Goal: Information Seeking & Learning: Understand process/instructions

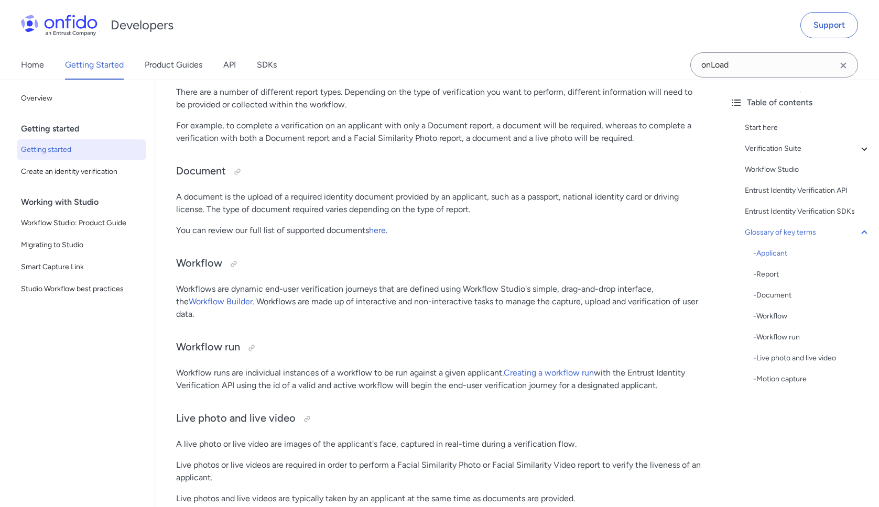
scroll to position [2606, 0]
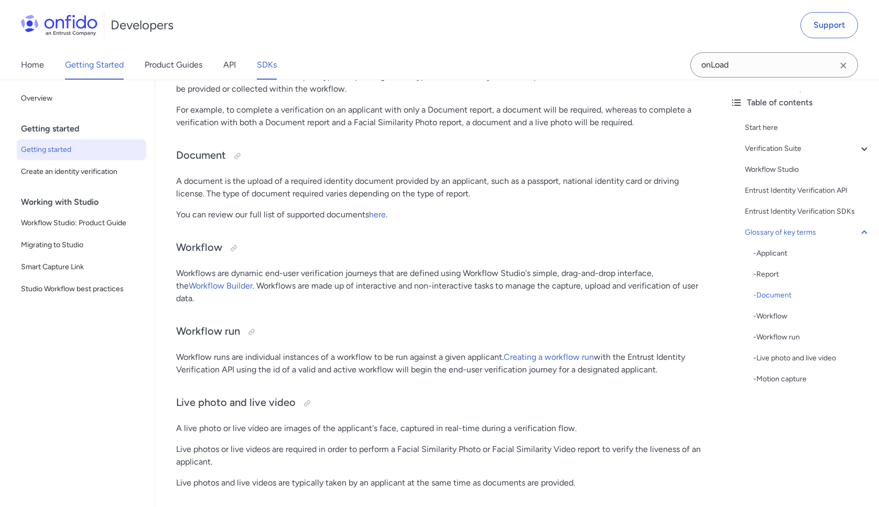
click at [270, 64] on link "SDKs" at bounding box center [267, 64] width 20 height 29
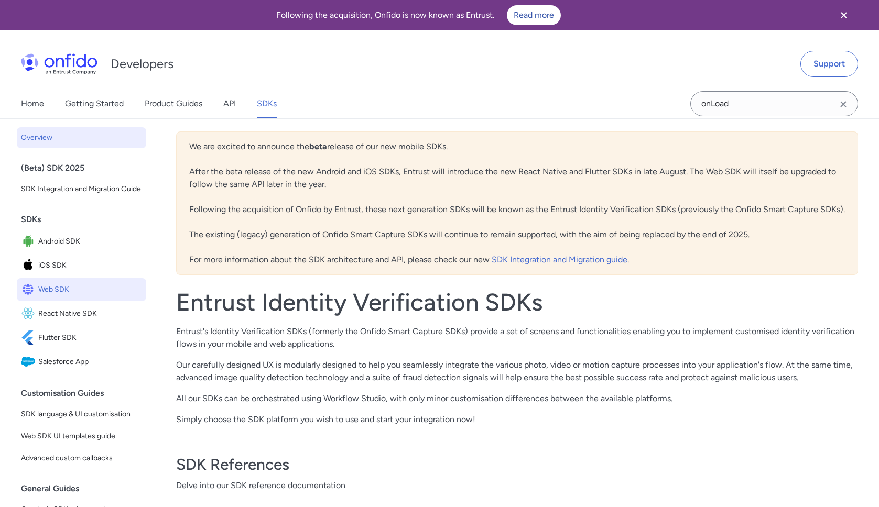
click at [82, 289] on span "Web SDK" at bounding box center [90, 289] width 104 height 15
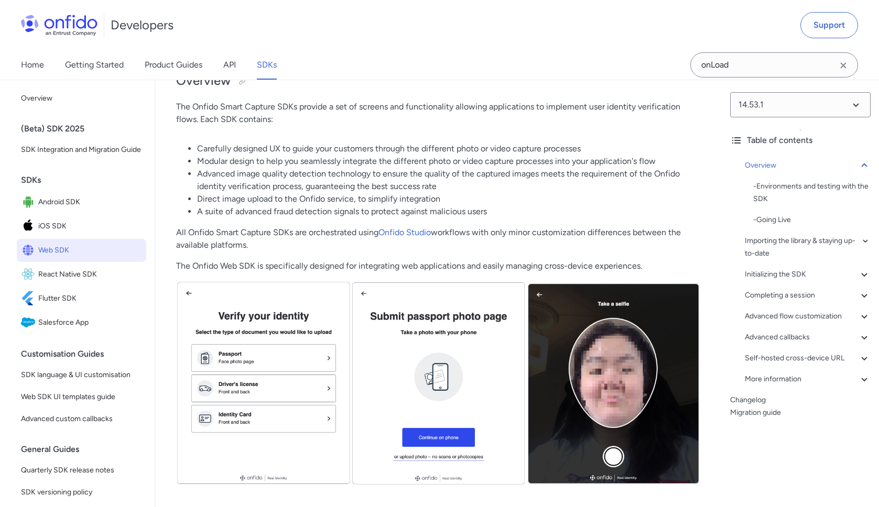
scroll to position [144, 0]
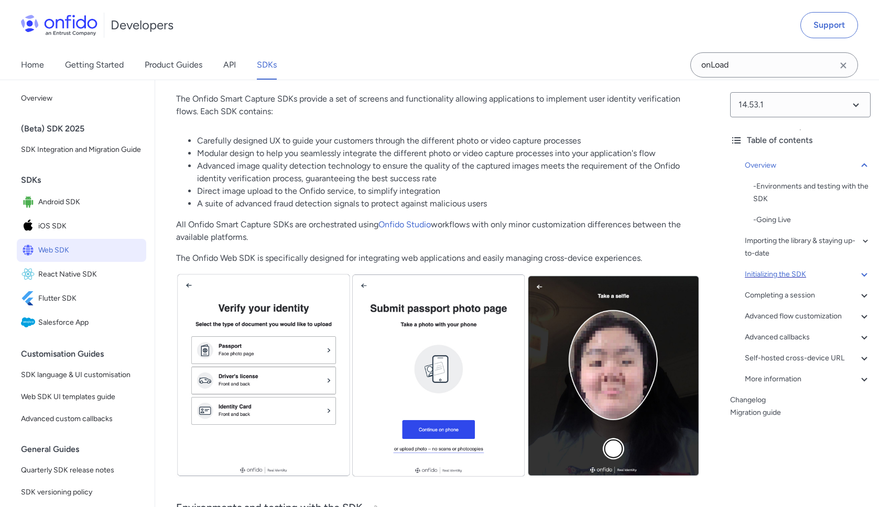
click at [778, 274] on div "Initializing the SDK" at bounding box center [808, 274] width 126 height 13
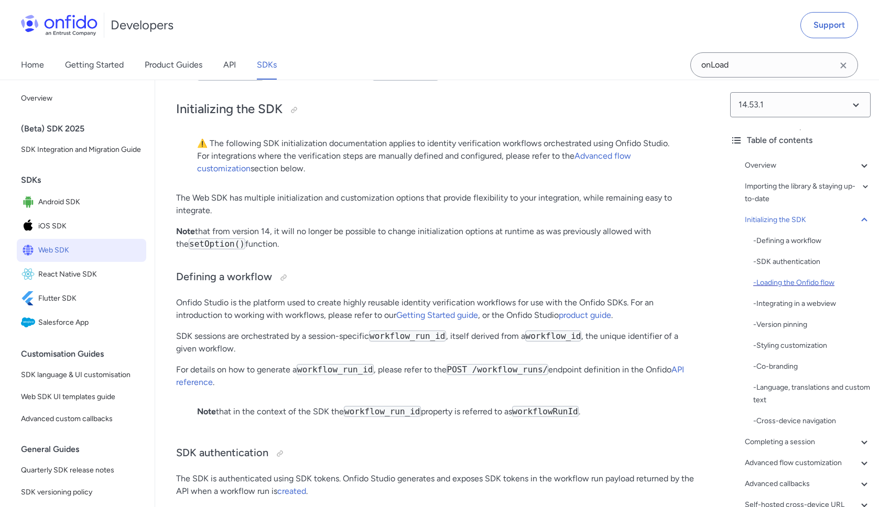
click at [791, 282] on div "- Loading the Onfido flow" at bounding box center [811, 283] width 117 height 13
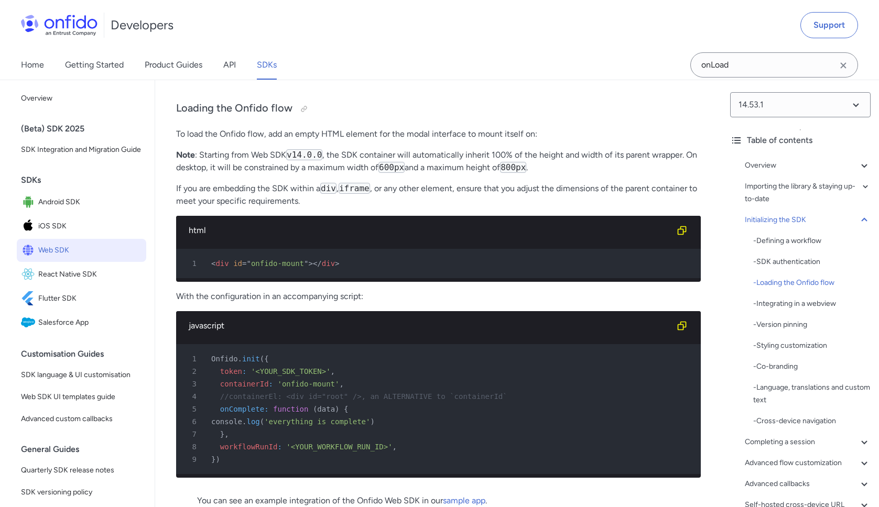
click at [514, 205] on p "If you are embedding the SDK within a div , iframe , or any other element, ensu…" at bounding box center [438, 194] width 525 height 25
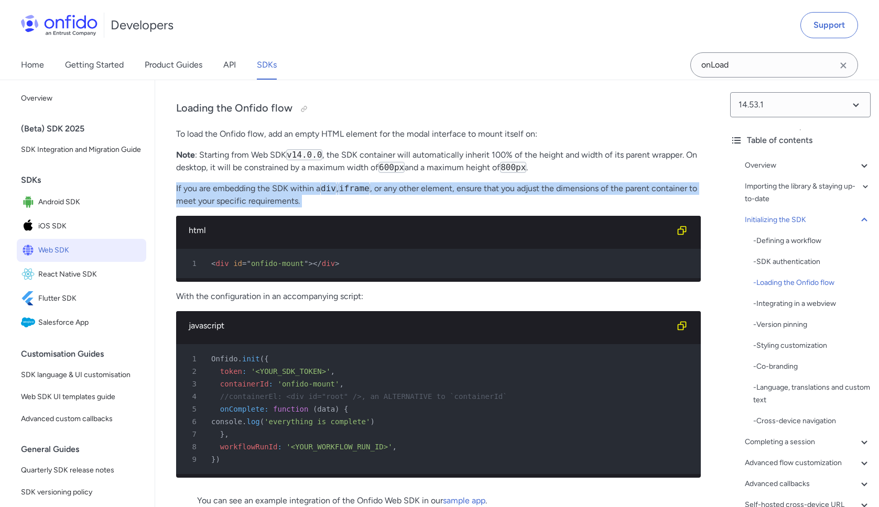
click at [514, 205] on p "If you are embedding the SDK within a div , iframe , or any other element, ensu…" at bounding box center [438, 194] width 525 height 25
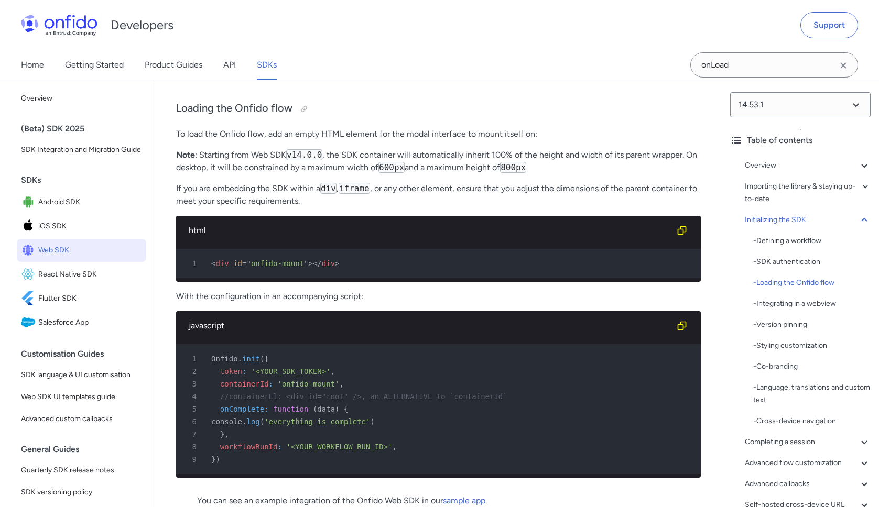
click at [514, 205] on p "If you are embedding the SDK within a div , iframe , or any other element, ensu…" at bounding box center [438, 194] width 525 height 25
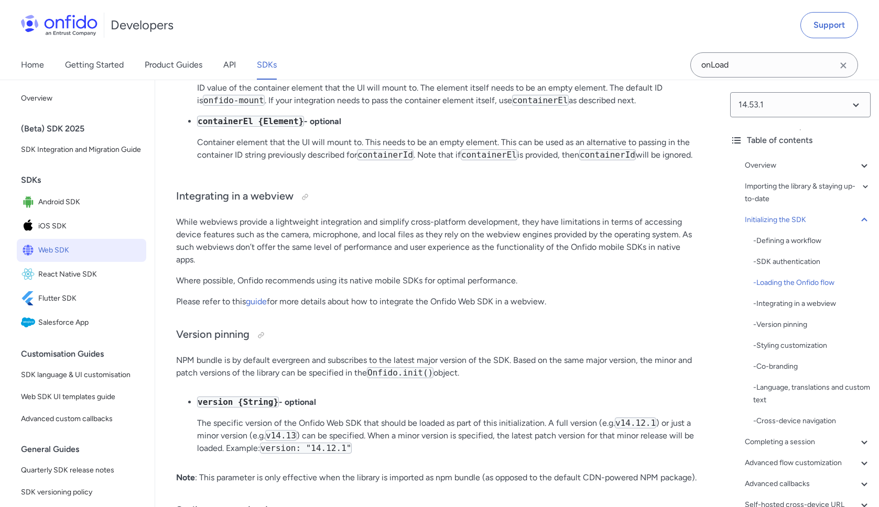
scroll to position [3019, 0]
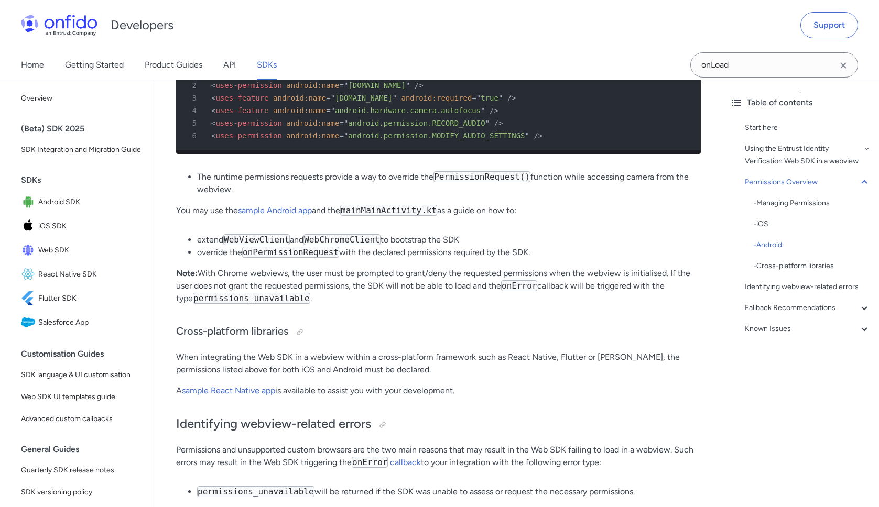
scroll to position [1205, 0]
click at [285, 254] on code "onPermissionRequest" at bounding box center [290, 251] width 97 height 11
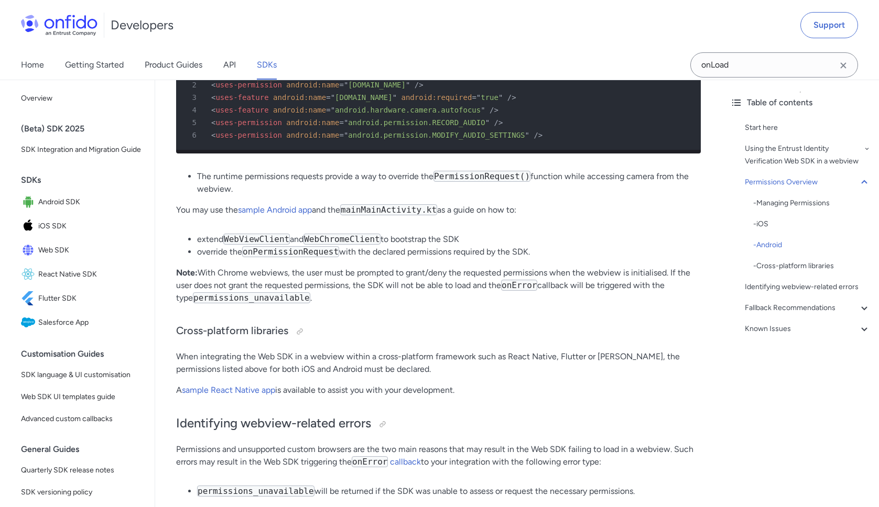
click at [276, 277] on p "Note: With Chrome webviews, the user must be prompted to grant/deny the request…" at bounding box center [438, 286] width 525 height 38
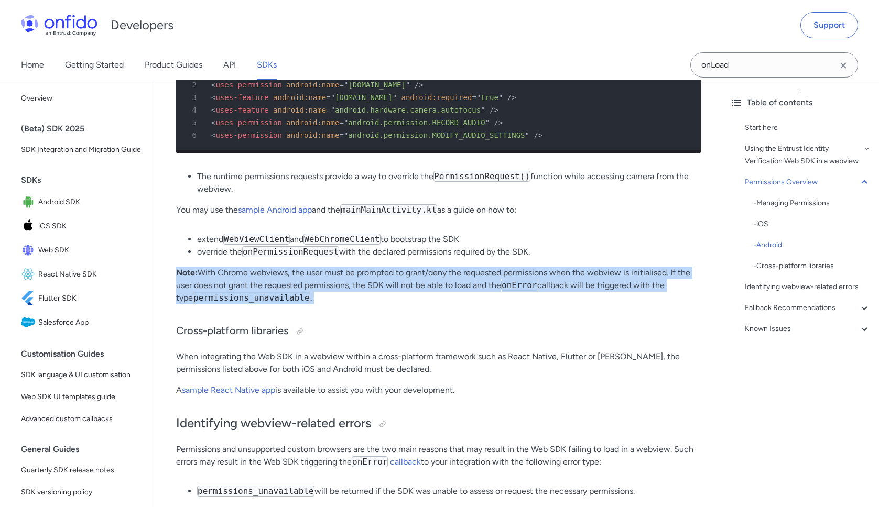
click at [276, 277] on p "Note: With Chrome webviews, the user must be prompted to grant/deny the request…" at bounding box center [438, 286] width 525 height 38
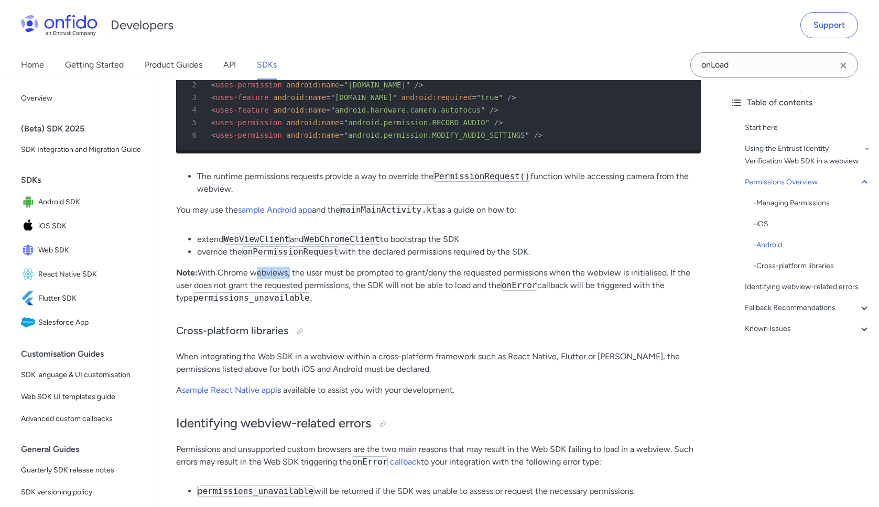
click at [276, 277] on p "Note: With Chrome webviews, the user must be prompted to grant/deny the request…" at bounding box center [438, 286] width 525 height 38
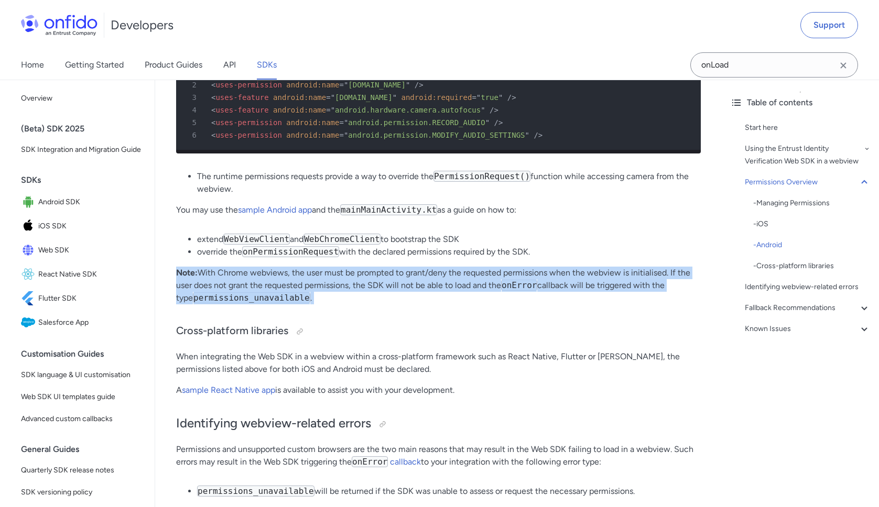
click at [276, 277] on p "Note: With Chrome webviews, the user must be prompted to grant/deny the request…" at bounding box center [438, 286] width 525 height 38
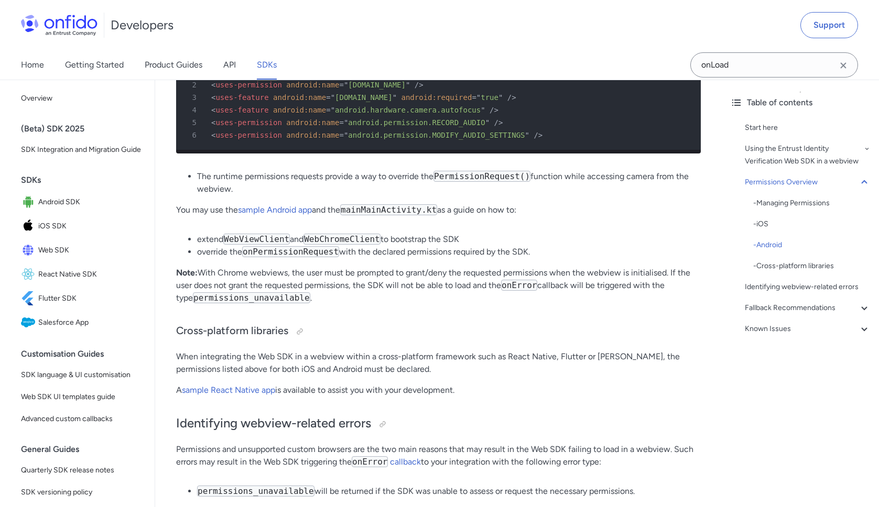
click at [404, 282] on p "Note: With Chrome webviews, the user must be prompted to grant/deny the request…" at bounding box center [438, 286] width 525 height 38
drag, startPoint x: 404, startPoint y: 282, endPoint x: 314, endPoint y: 280, distance: 90.2
click at [314, 280] on p "Note: With Chrome webviews, the user must be prompted to grant/deny the request…" at bounding box center [438, 286] width 525 height 38
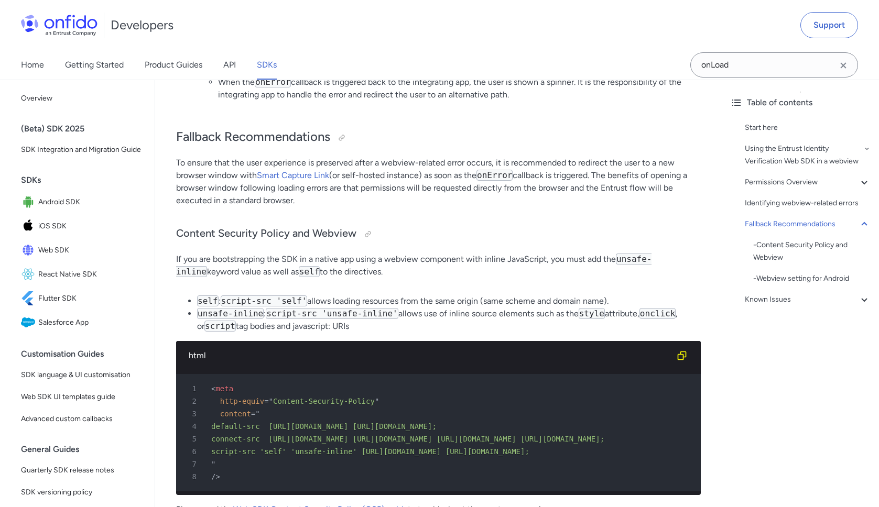
scroll to position [1678, 0]
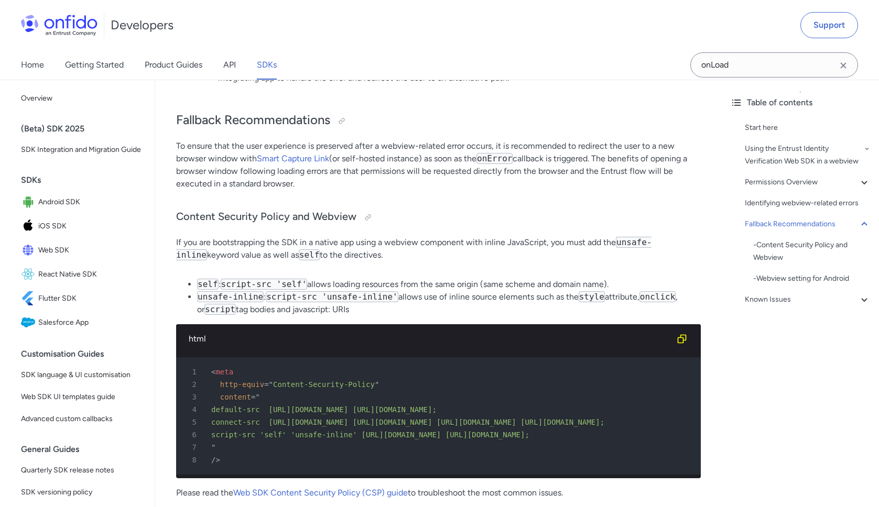
click at [322, 254] on p "If you are bootstrapping the SDK in a native app using a webview component with…" at bounding box center [438, 248] width 525 height 25
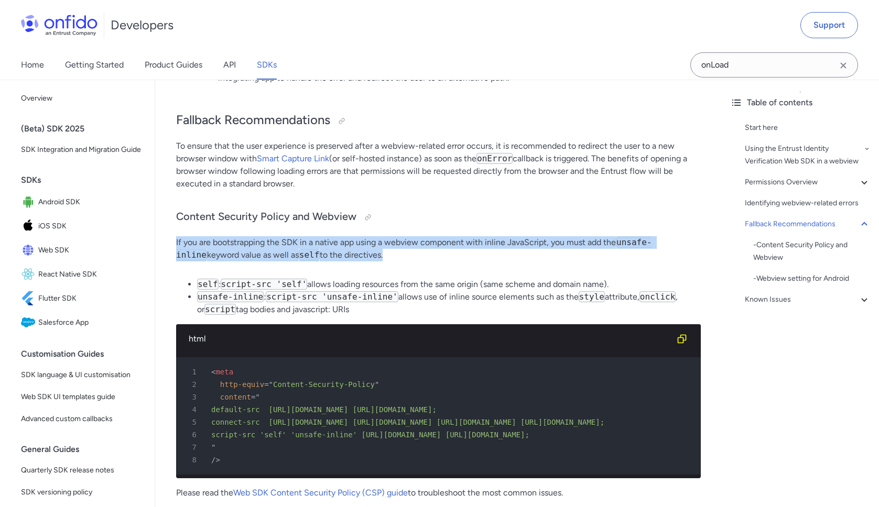
click at [322, 254] on p "If you are bootstrapping the SDK in a native app using a webview component with…" at bounding box center [438, 248] width 525 height 25
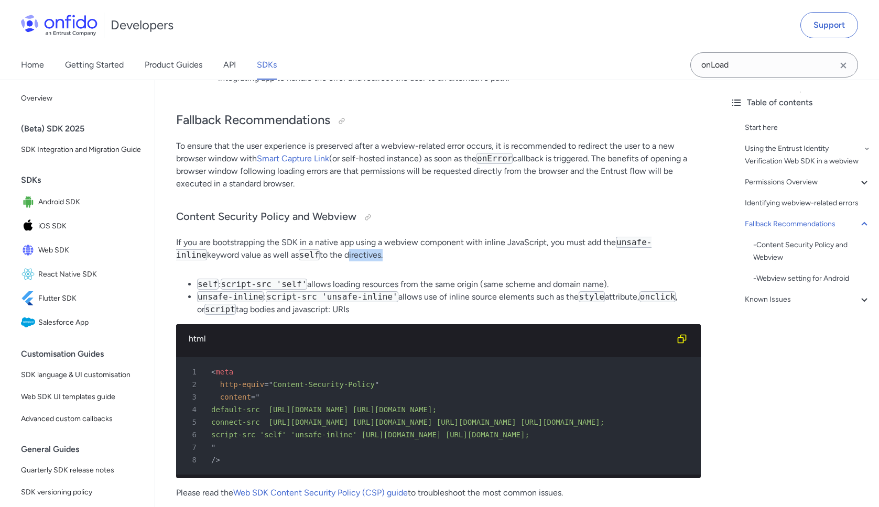
click at [322, 254] on p "If you are bootstrapping the SDK in a native app using a webview component with…" at bounding box center [438, 248] width 525 height 25
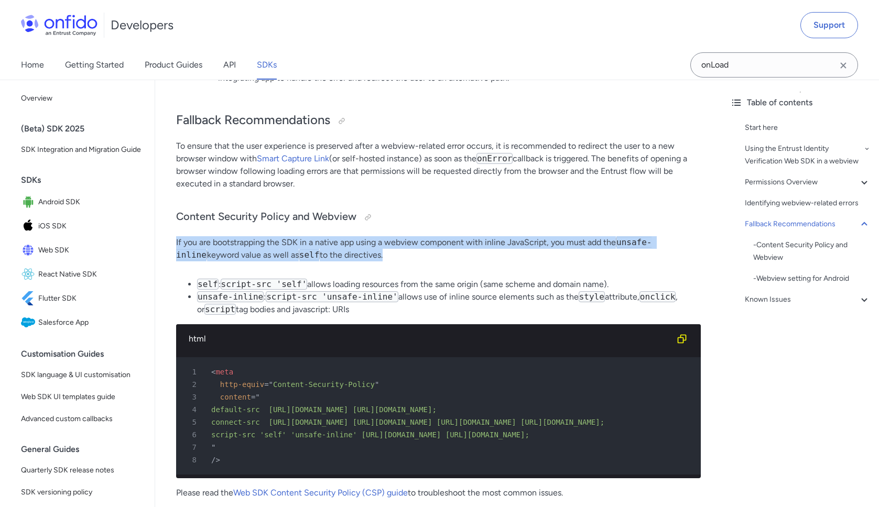
click at [322, 254] on p "If you are bootstrapping the SDK in a native app using a webview component with…" at bounding box center [438, 248] width 525 height 25
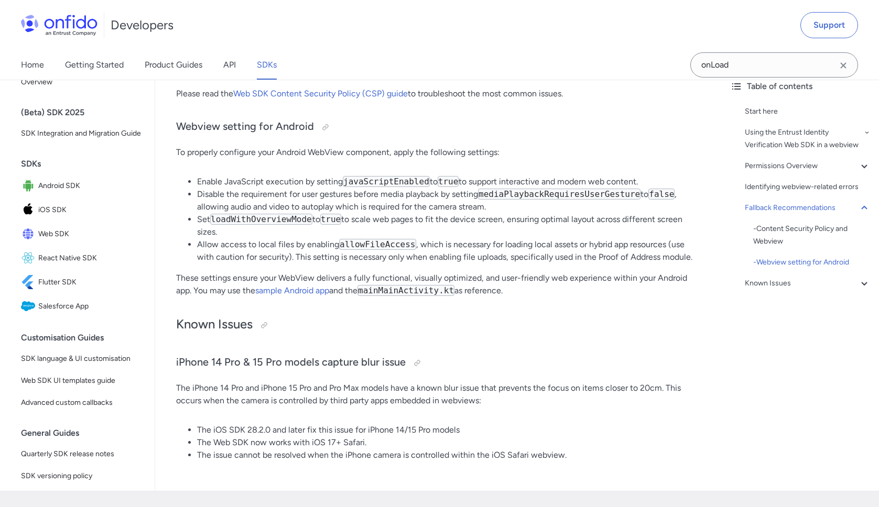
scroll to position [2080, 0]
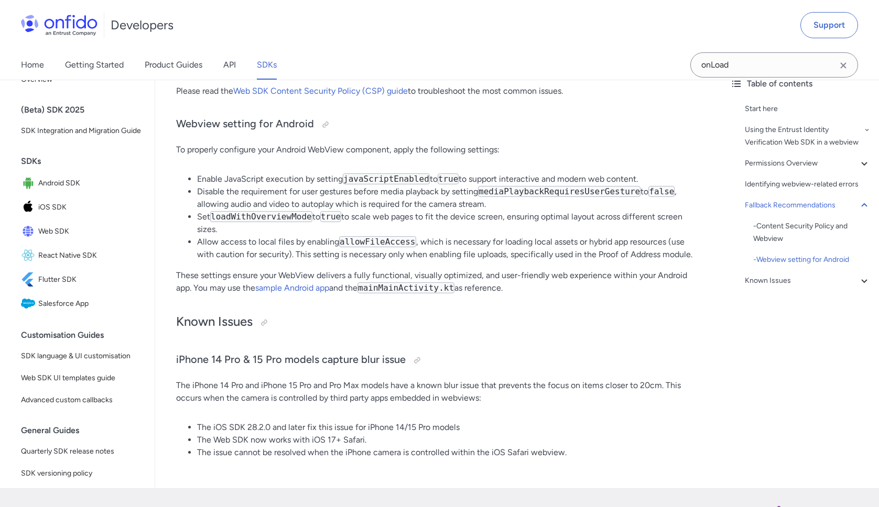
click at [283, 221] on code "loadWithOverviewMode" at bounding box center [261, 216] width 102 height 11
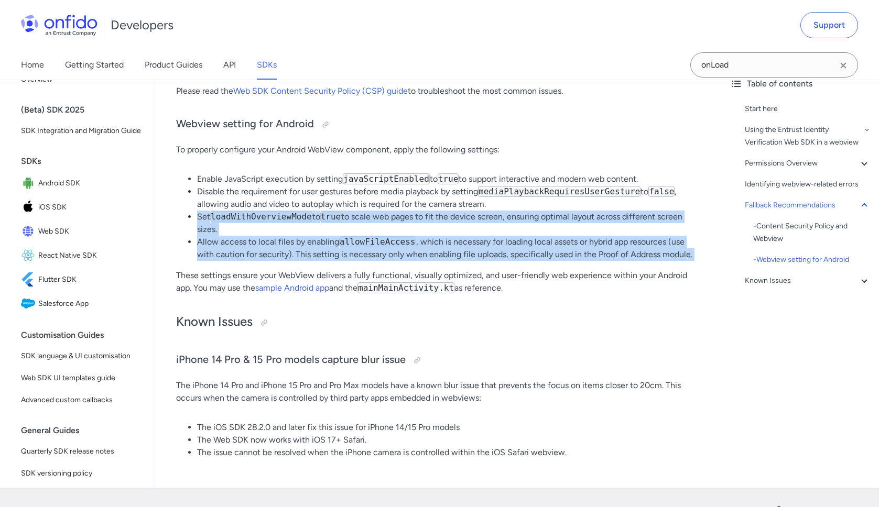
drag, startPoint x: 283, startPoint y: 221, endPoint x: 303, endPoint y: 243, distance: 29.7
click at [304, 243] on ul "Enable JavaScript execution by setting javaScriptEnabled to true to support int…" at bounding box center [438, 217] width 525 height 88
click at [303, 243] on li "Allow access to local files by enabling allowFileAccess , which is necessary fo…" at bounding box center [449, 248] width 504 height 25
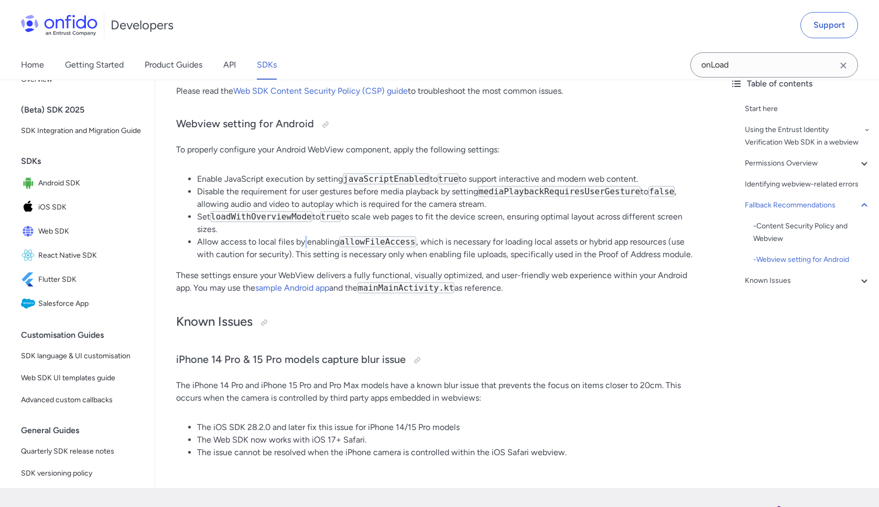
click at [303, 243] on li "Allow access to local files by enabling allowFileAccess , which is necessary fo…" at bounding box center [449, 248] width 504 height 25
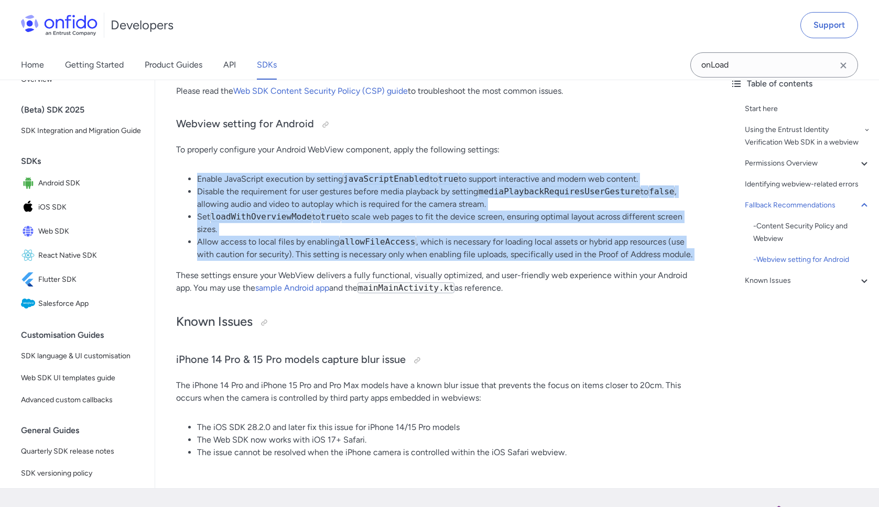
drag, startPoint x: 303, startPoint y: 243, endPoint x: 296, endPoint y: 183, distance: 59.7
click at [296, 183] on ul "Enable JavaScript execution by setting javaScriptEnabled to true to support int…" at bounding box center [438, 217] width 525 height 88
click at [296, 183] on li "Enable JavaScript execution by setting javaScriptEnabled to true to support int…" at bounding box center [449, 179] width 504 height 13
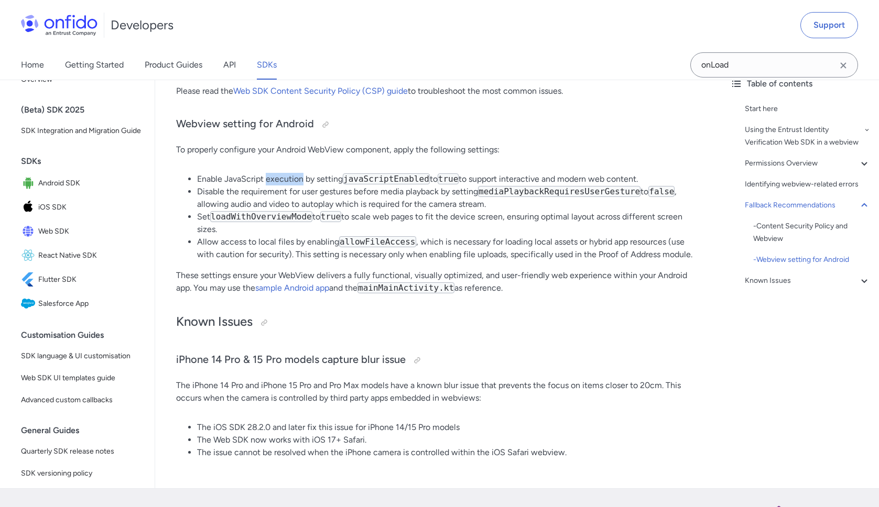
click at [296, 183] on li "Enable JavaScript execution by setting javaScriptEnabled to true to support int…" at bounding box center [449, 179] width 504 height 13
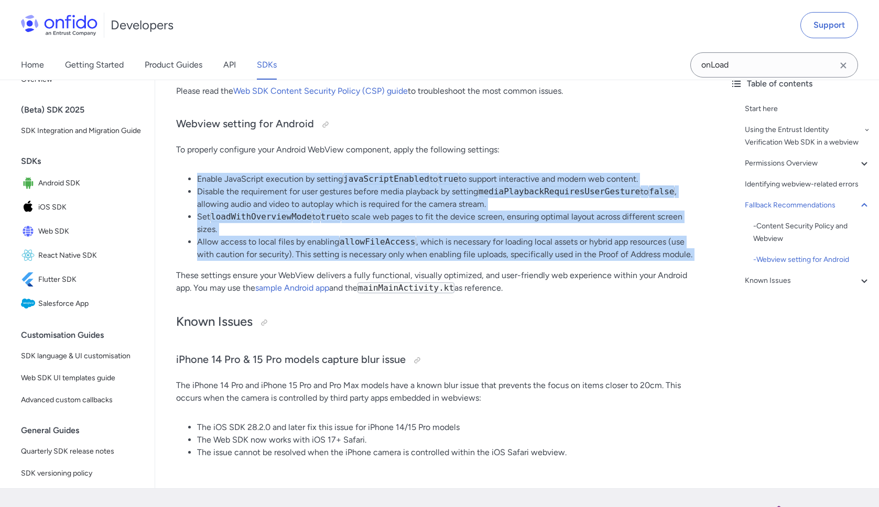
drag, startPoint x: 296, startPoint y: 183, endPoint x: 303, endPoint y: 241, distance: 57.5
click at [303, 241] on ul "Enable JavaScript execution by setting javaScriptEnabled to true to support int…" at bounding box center [438, 217] width 525 height 88
click at [303, 241] on li "Allow access to local files by enabling allowFileAccess , which is necessary fo…" at bounding box center [449, 248] width 504 height 25
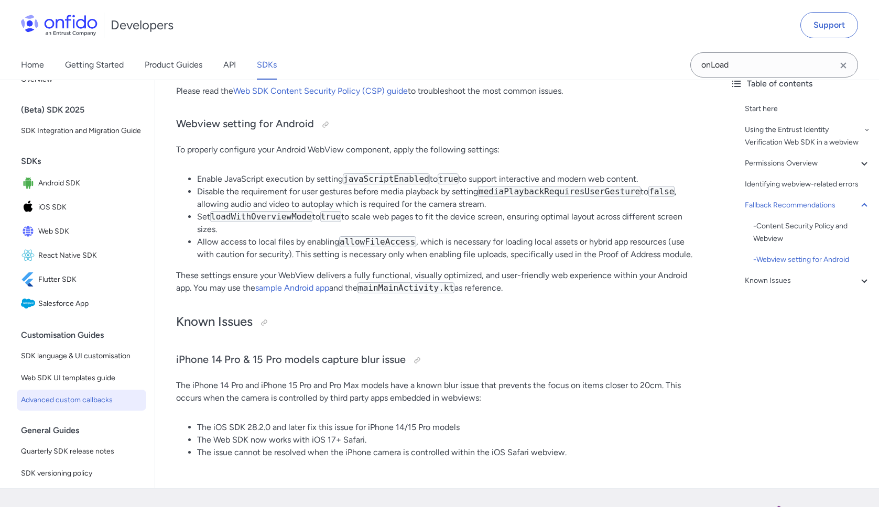
click at [94, 405] on span "Advanced custom callbacks" at bounding box center [81, 400] width 121 height 13
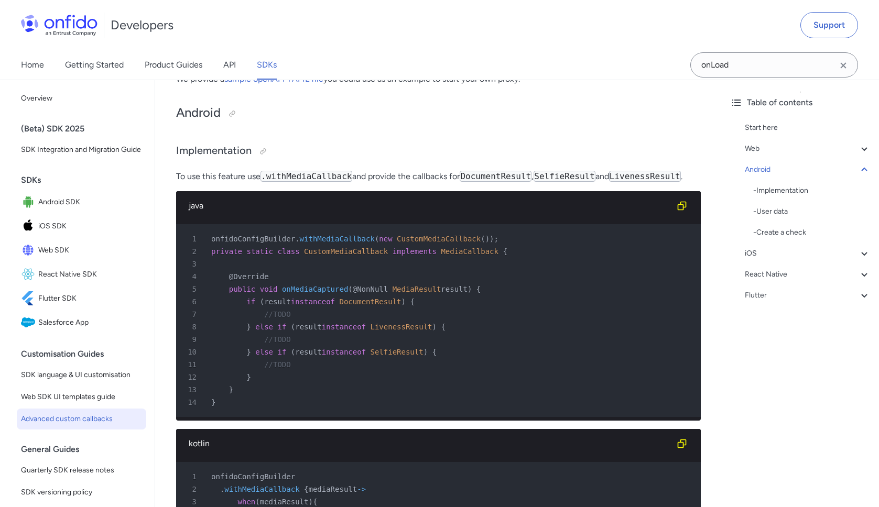
scroll to position [2496, 0]
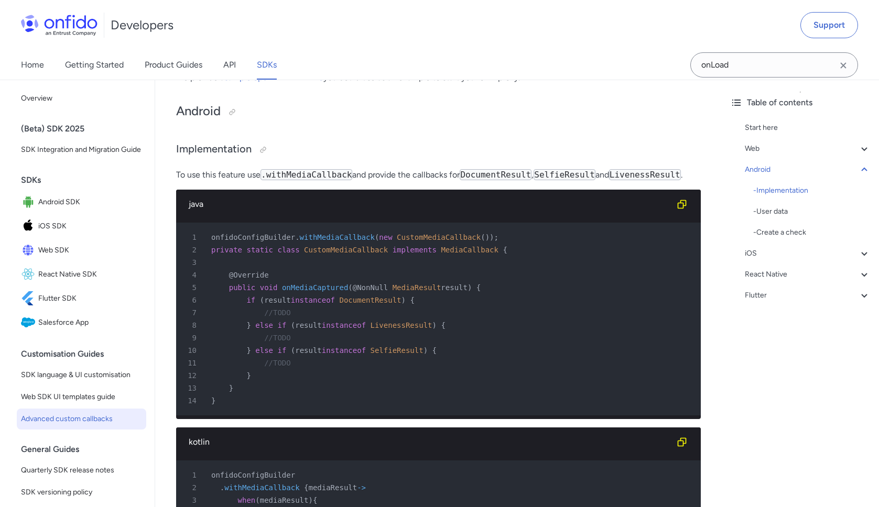
click at [785, 281] on div "Start here Web - Implementation - Cross-device flow - User data - Create a chec…" at bounding box center [800, 213] width 140 height 193
click at [776, 276] on div "React Native" at bounding box center [808, 274] width 126 height 13
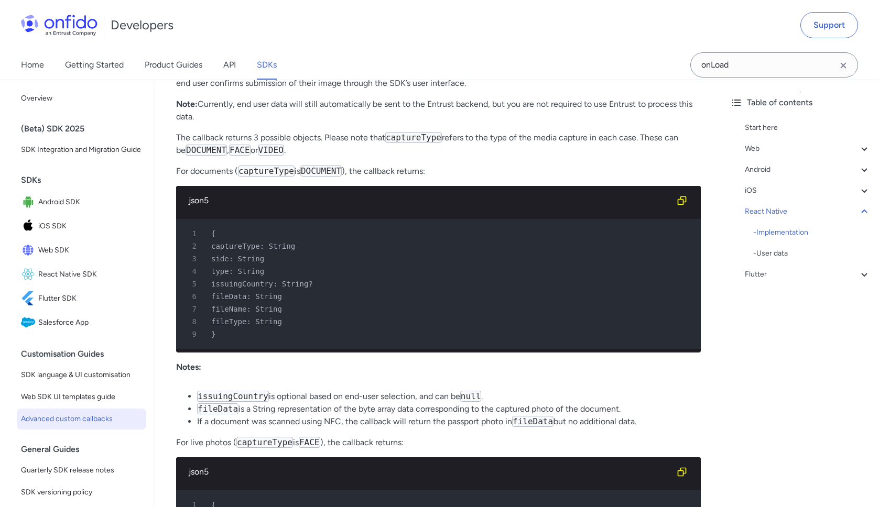
scroll to position [5658, 0]
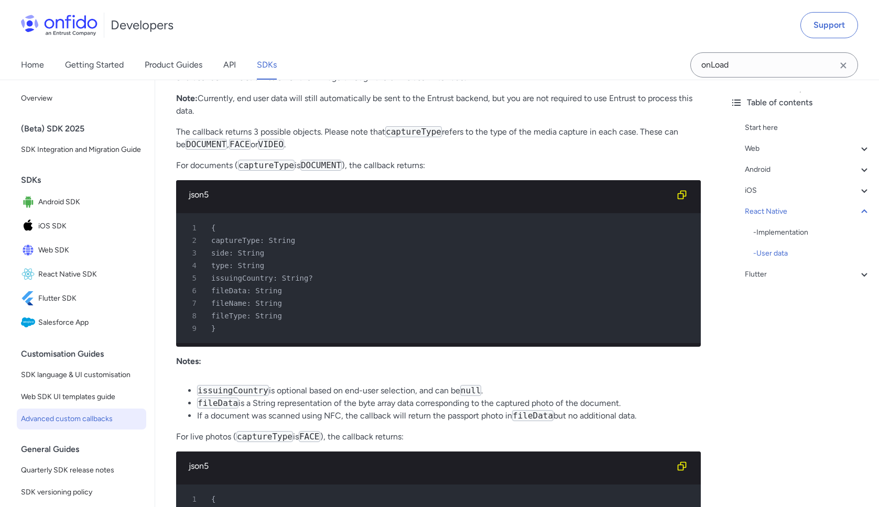
click at [425, 169] on p "For documents ( captureType is DOCUMENT ), the callback returns:" at bounding box center [438, 165] width 525 height 13
click at [424, 169] on p "For documents ( captureType is DOCUMENT ), the callback returns:" at bounding box center [438, 165] width 525 height 13
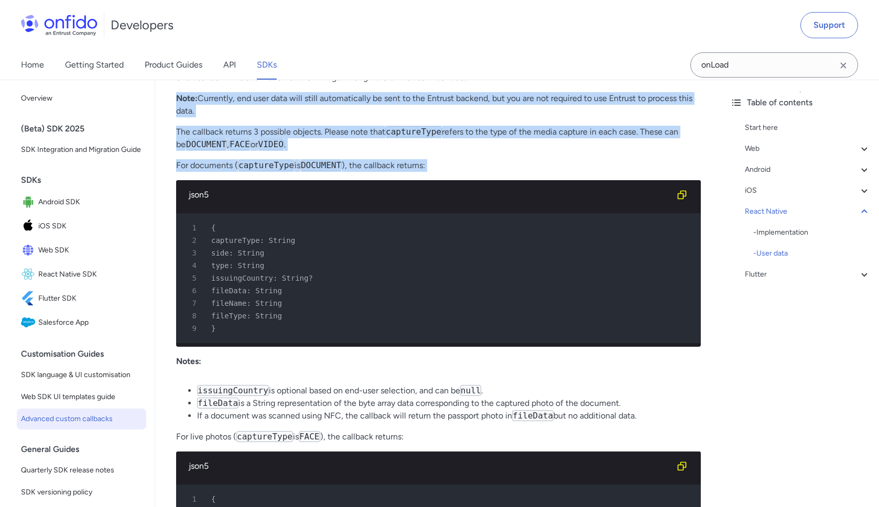
drag, startPoint x: 424, startPoint y: 169, endPoint x: 441, endPoint y: 110, distance: 61.5
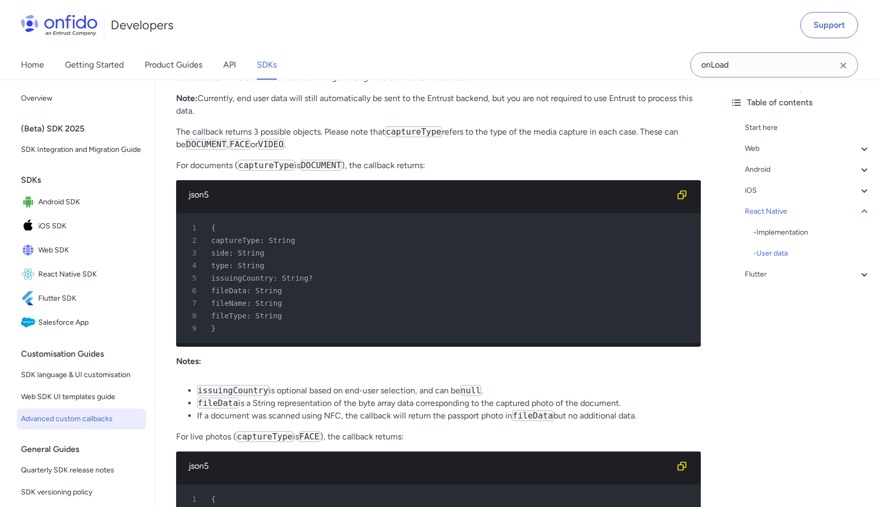
click at [441, 111] on p "Note: Currently, end user data will still automatically be sent to the Entrust …" at bounding box center [438, 104] width 525 height 25
